Goal: Find specific page/section: Find specific page/section

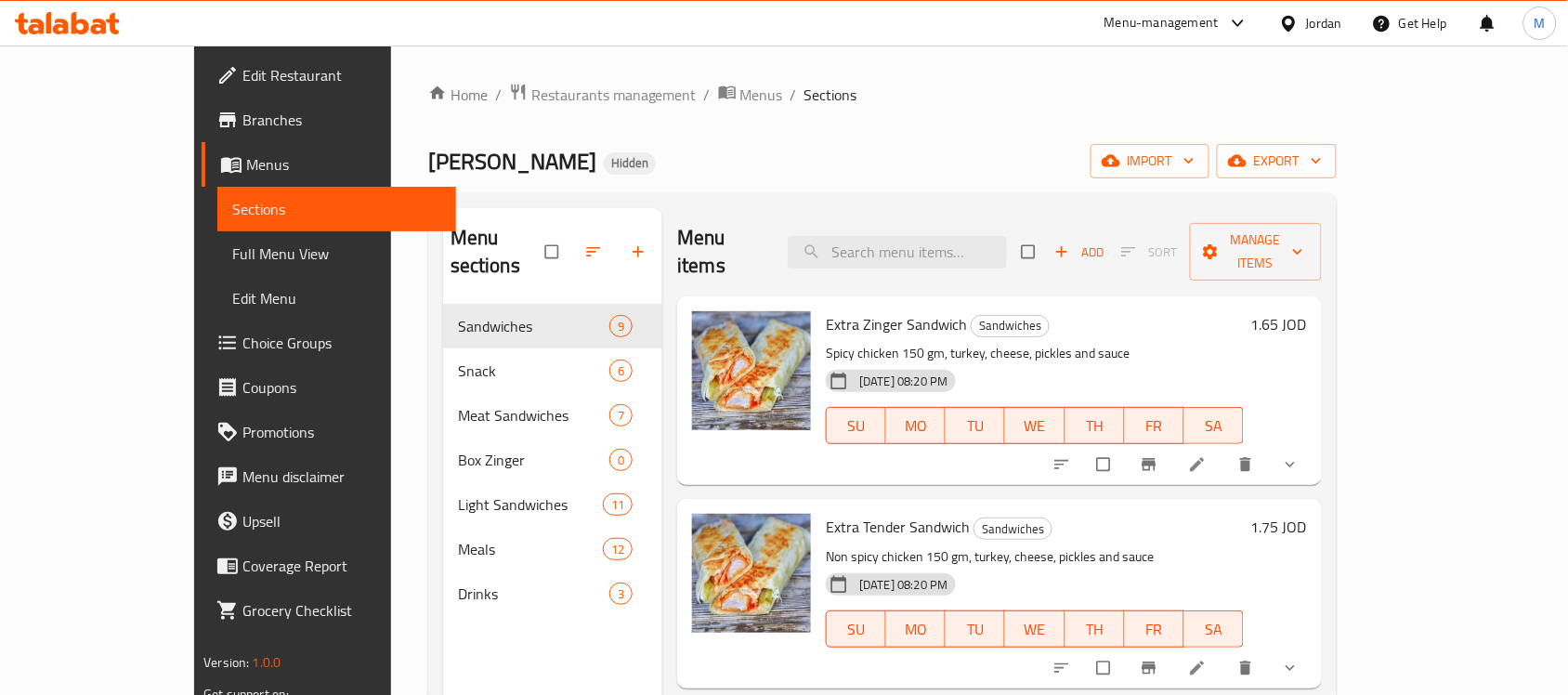
click at [1321, 24] on div "Jordan" at bounding box center [1324, 23] width 37 height 21
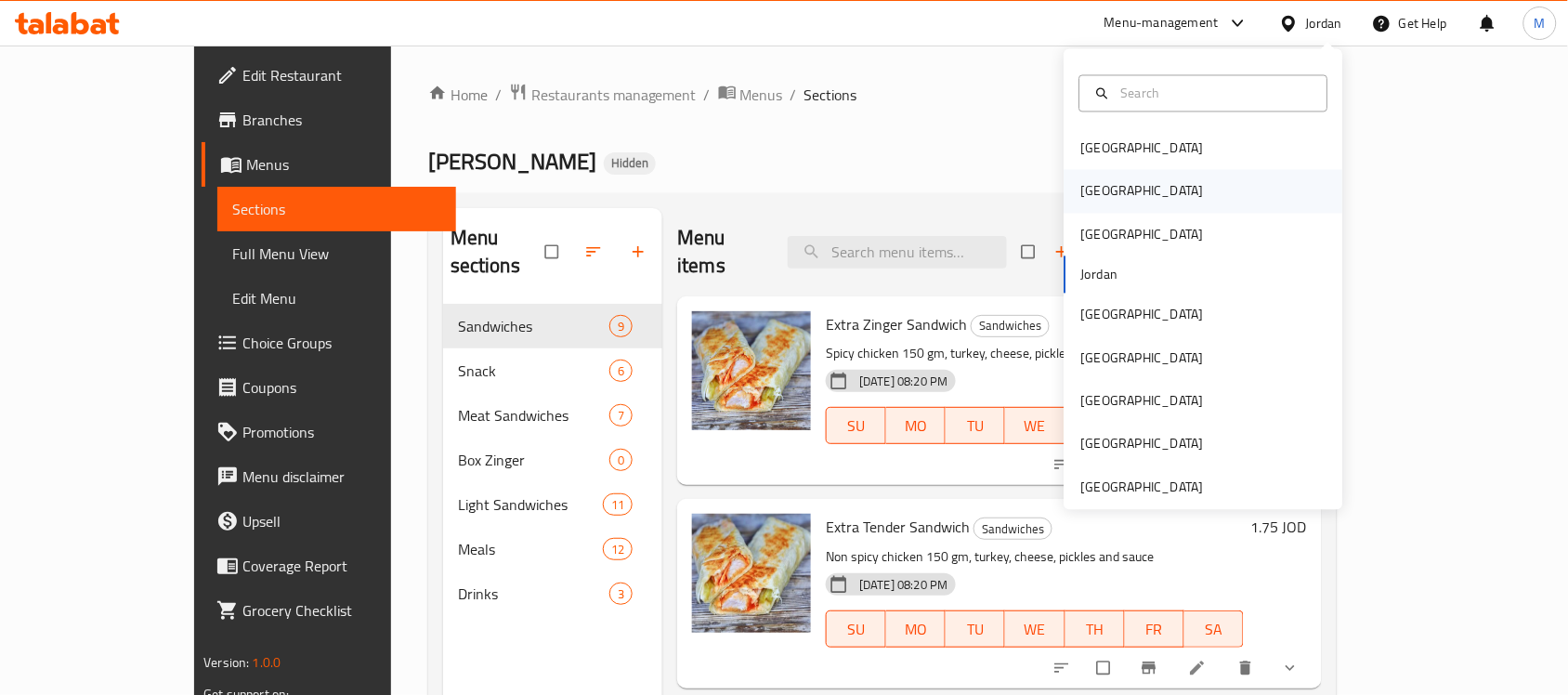
click at [1106, 178] on div "[GEOGRAPHIC_DATA]" at bounding box center [1142, 192] width 153 height 43
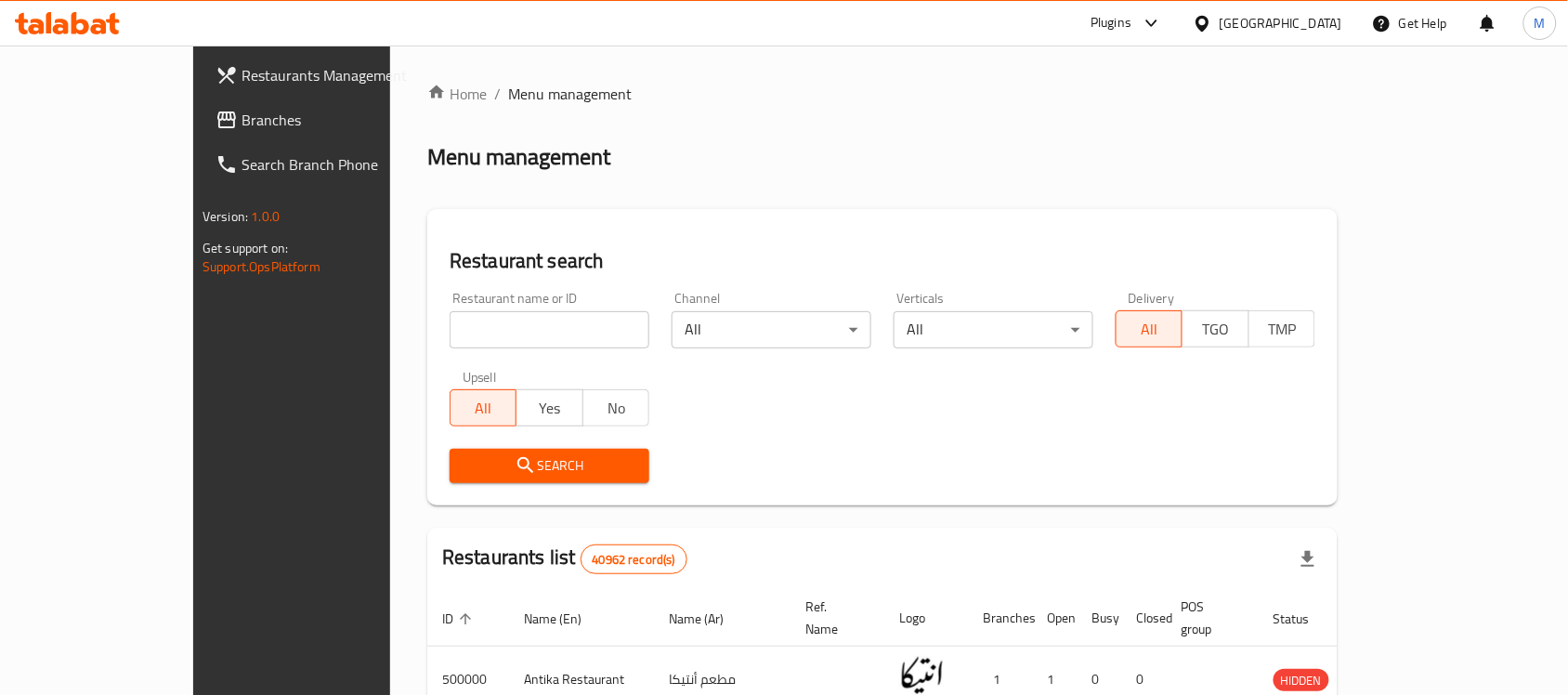
click at [462, 332] on input "search" at bounding box center [549, 330] width 199 height 37
paste input "فطير رأس البر"
type input "فطير رأس البر"
click button "Search" at bounding box center [549, 466] width 199 height 35
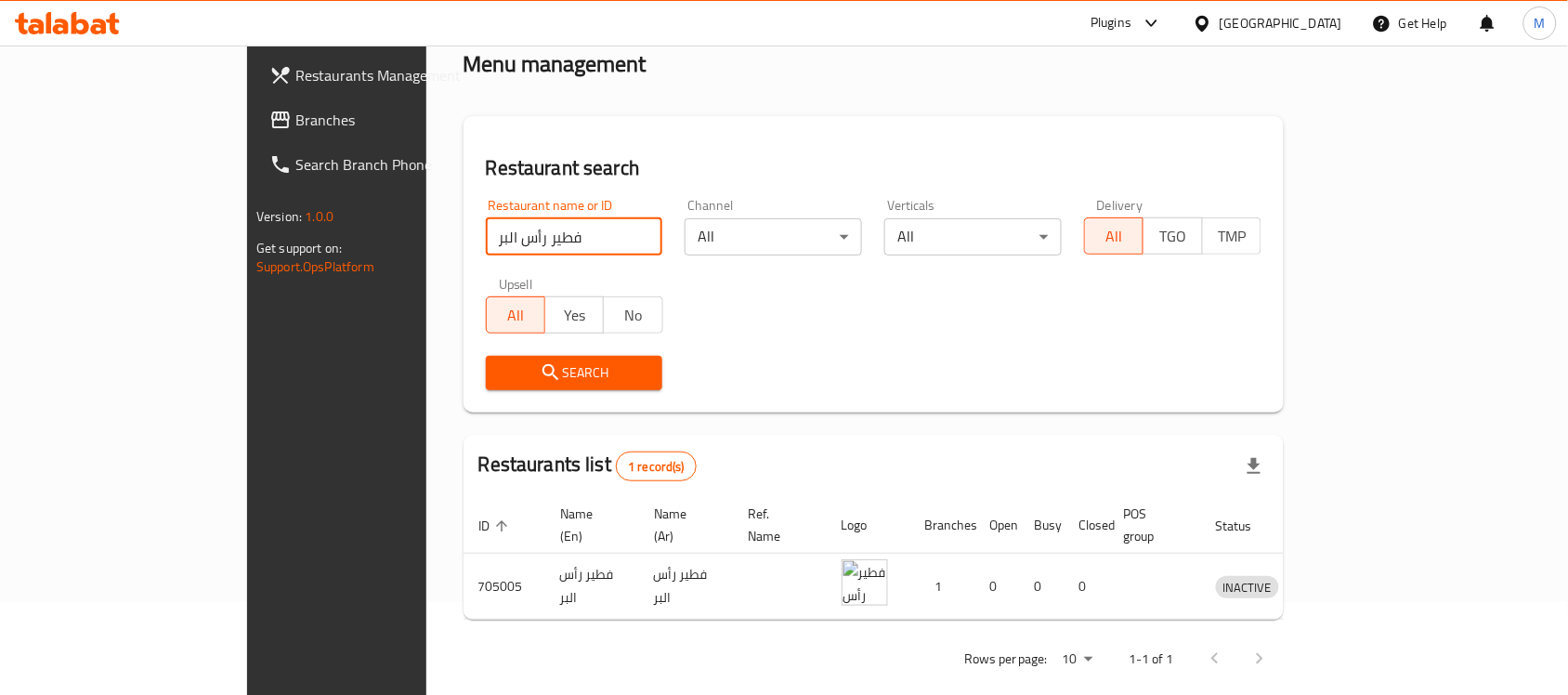
scroll to position [97, 0]
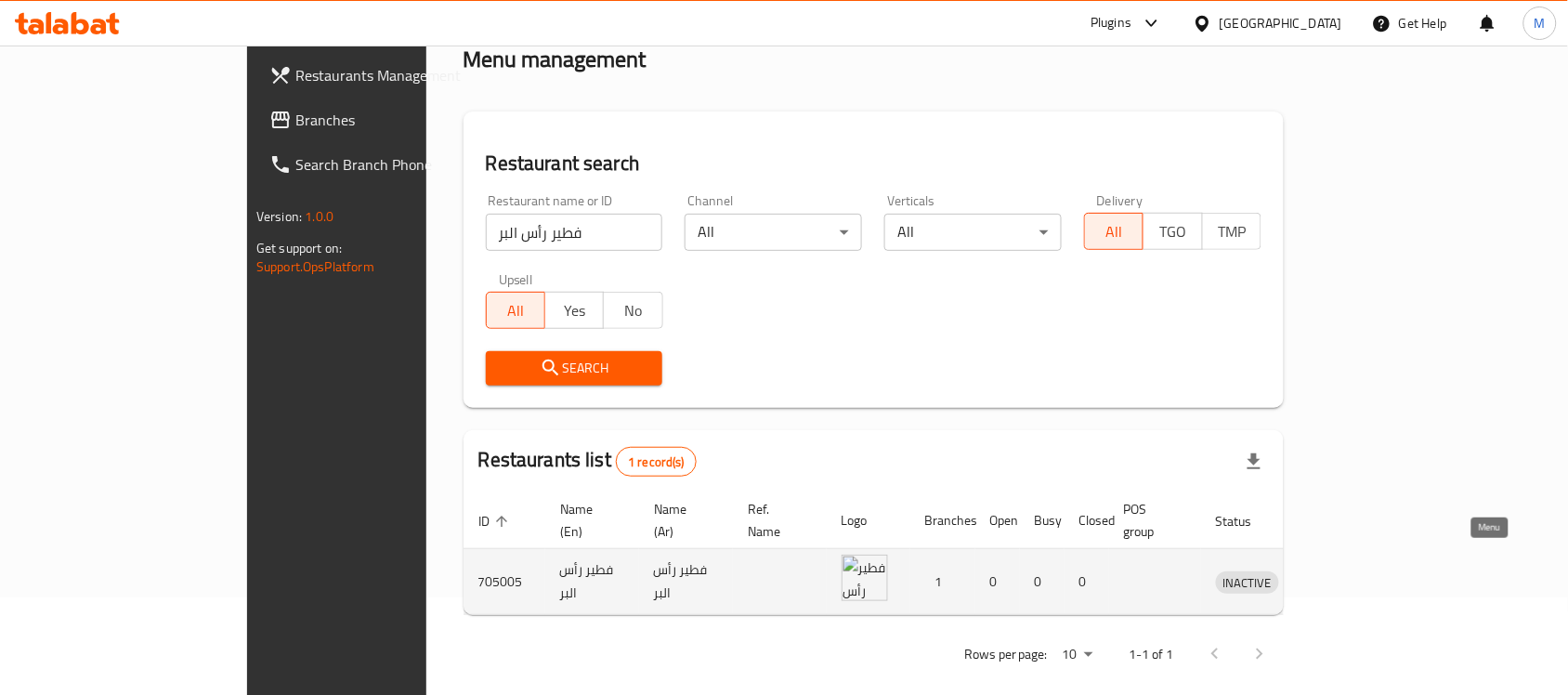
click at [1338, 575] on icon "enhanced table" at bounding box center [1327, 583] width 21 height 16
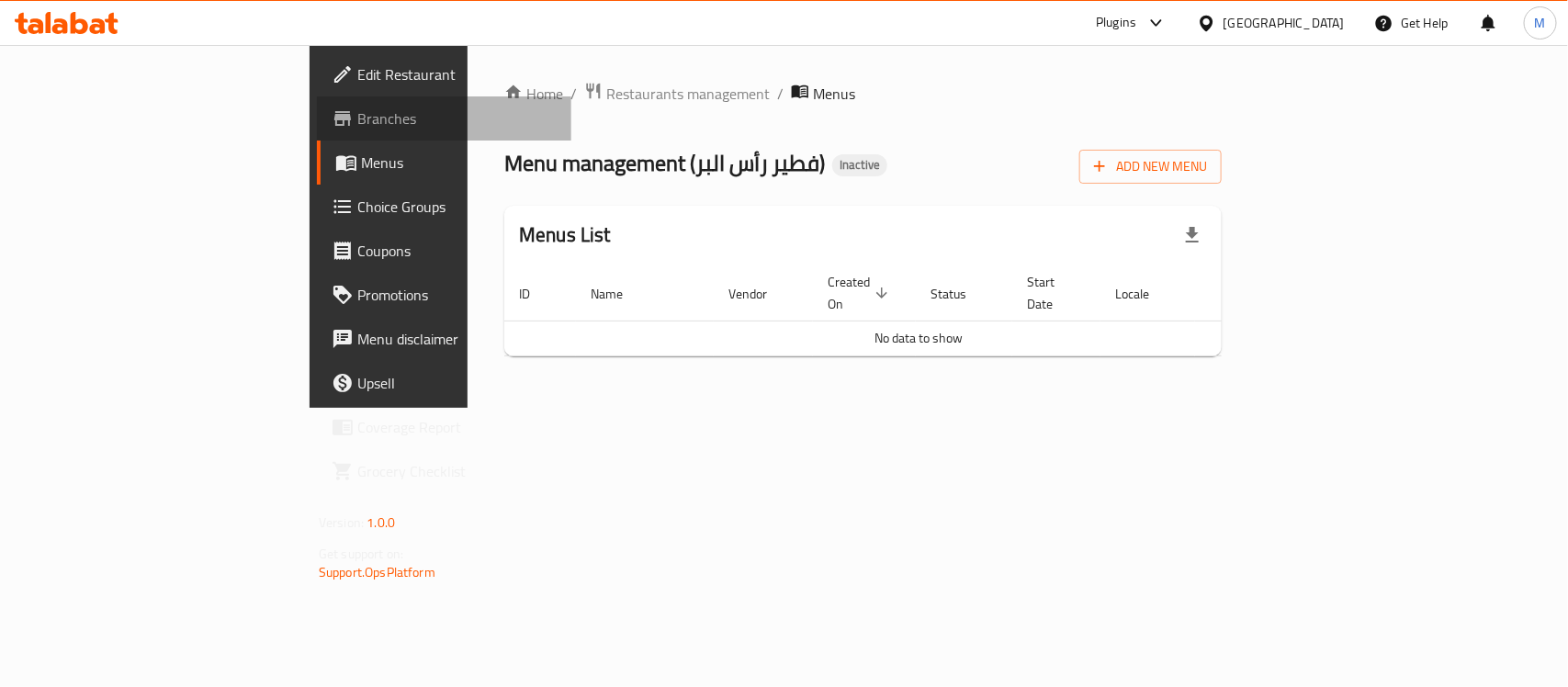
click at [357, 127] on span "Branches" at bounding box center [456, 119] width 199 height 22
